Goal: Task Accomplishment & Management: Manage account settings

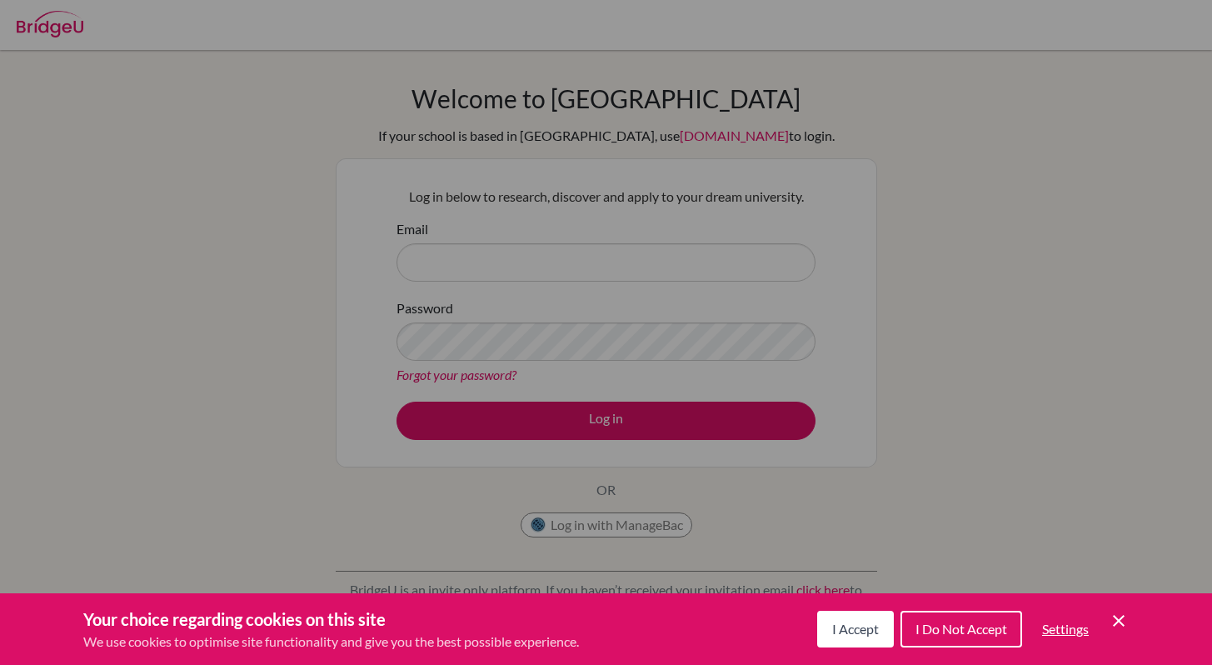
click at [496, 265] on div "Cookie Preferences" at bounding box center [606, 332] width 1212 height 665
click at [450, 256] on div "Cookie Preferences" at bounding box center [606, 332] width 1212 height 665
drag, startPoint x: 1046, startPoint y: 342, endPoint x: 1024, endPoint y: 328, distance: 26.1
click at [1046, 342] on div "Cookie Preferences" at bounding box center [606, 332] width 1212 height 665
click at [948, 629] on span "I Do Not Accept" at bounding box center [961, 629] width 92 height 16
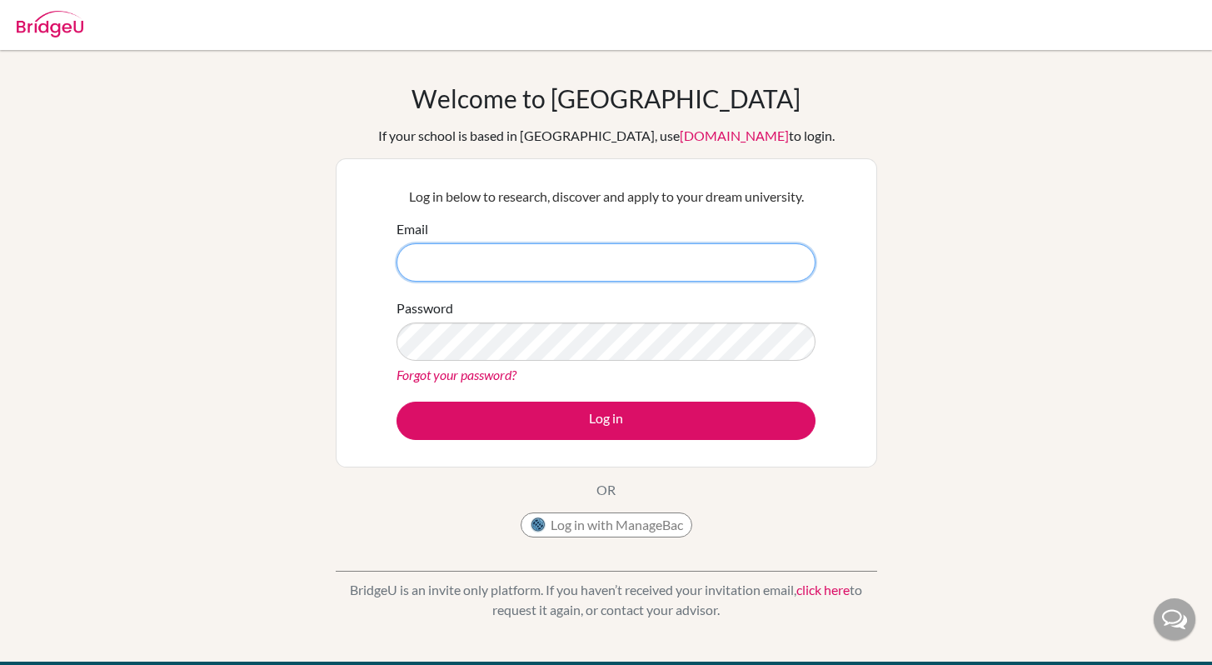
click at [534, 266] on input "Email" at bounding box center [605, 262] width 419 height 38
type input "[EMAIL_ADDRESS][DOMAIN_NAME]"
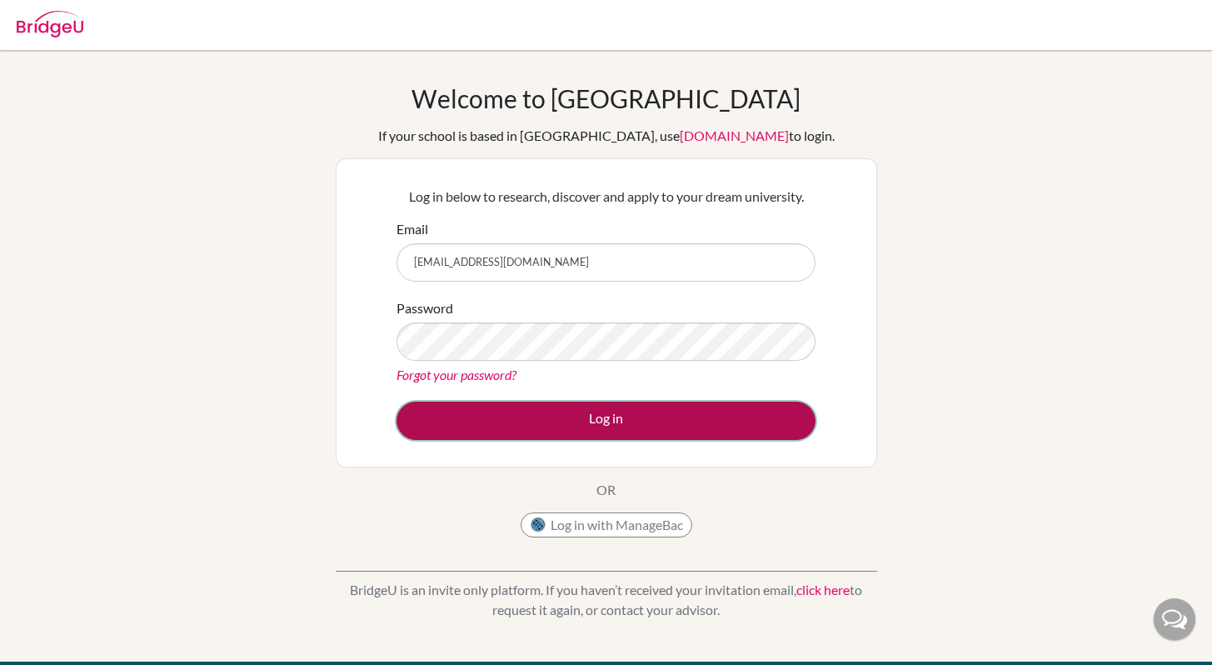
click at [561, 426] on button "Log in" at bounding box center [605, 420] width 419 height 38
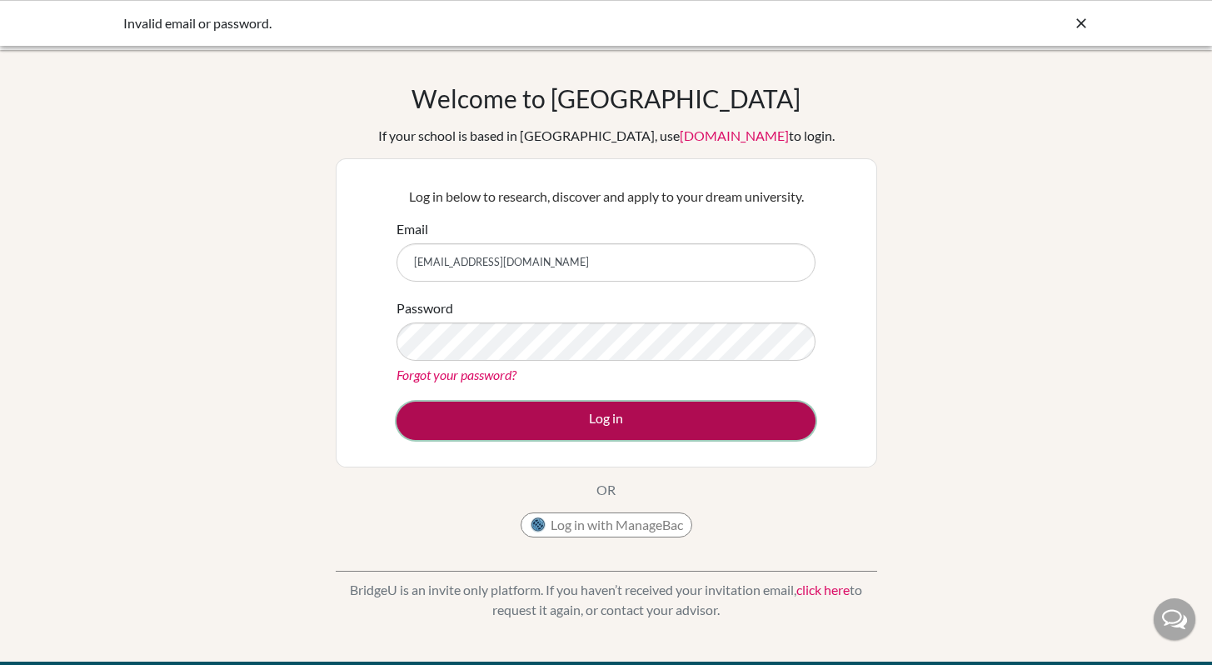
drag, startPoint x: 567, startPoint y: 429, endPoint x: 593, endPoint y: 430, distance: 25.8
click at [567, 429] on button "Log in" at bounding box center [605, 420] width 419 height 38
